Goal: Navigation & Orientation: Find specific page/section

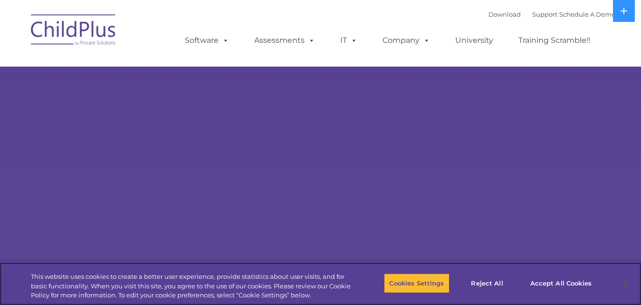
select select "MEDIUM"
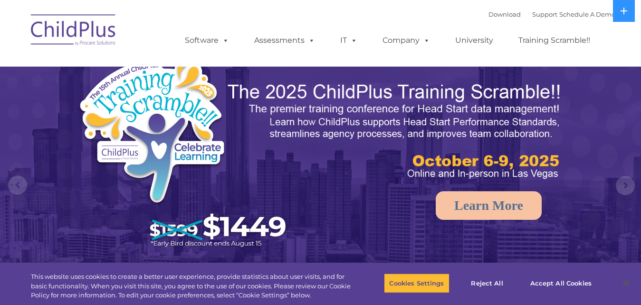
click at [275, 123] on img at bounding box center [395, 131] width 337 height 101
click at [14, 93] on img at bounding box center [320, 201] width 641 height 403
click at [241, 16] on div "Download Support | Schedule A Demo  MENU MENU Software ChildPlus: The original…" at bounding box center [390, 33] width 449 height 52
click at [219, 8] on div "Download Support | Schedule A Demo  MENU MENU Software ChildPlus: The original…" at bounding box center [390, 33] width 449 height 52
click at [495, 16] on link "Download" at bounding box center [504, 14] width 32 height 8
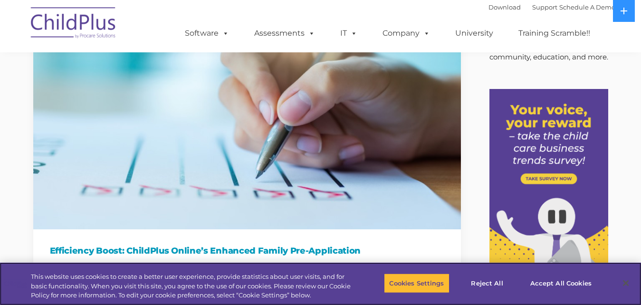
scroll to position [188, 0]
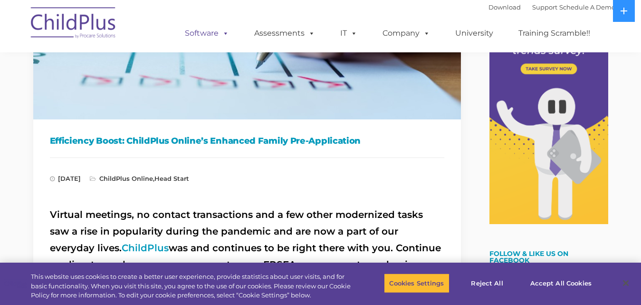
click at [197, 36] on link "Software" at bounding box center [206, 33] width 63 height 19
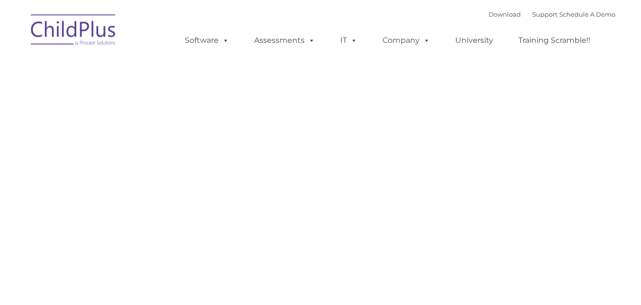
type input ""
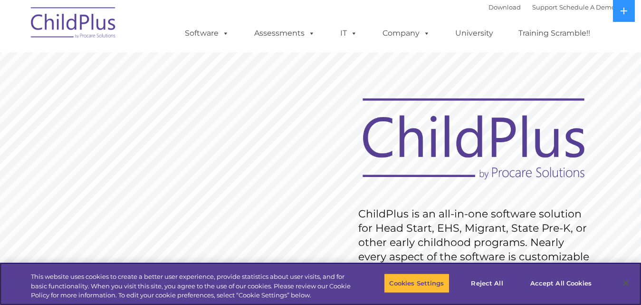
scroll to position [105, 0]
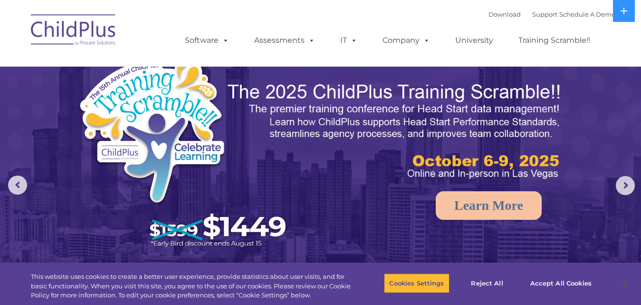
select select "MEDIUM"
